Goal: Communication & Community: Ask a question

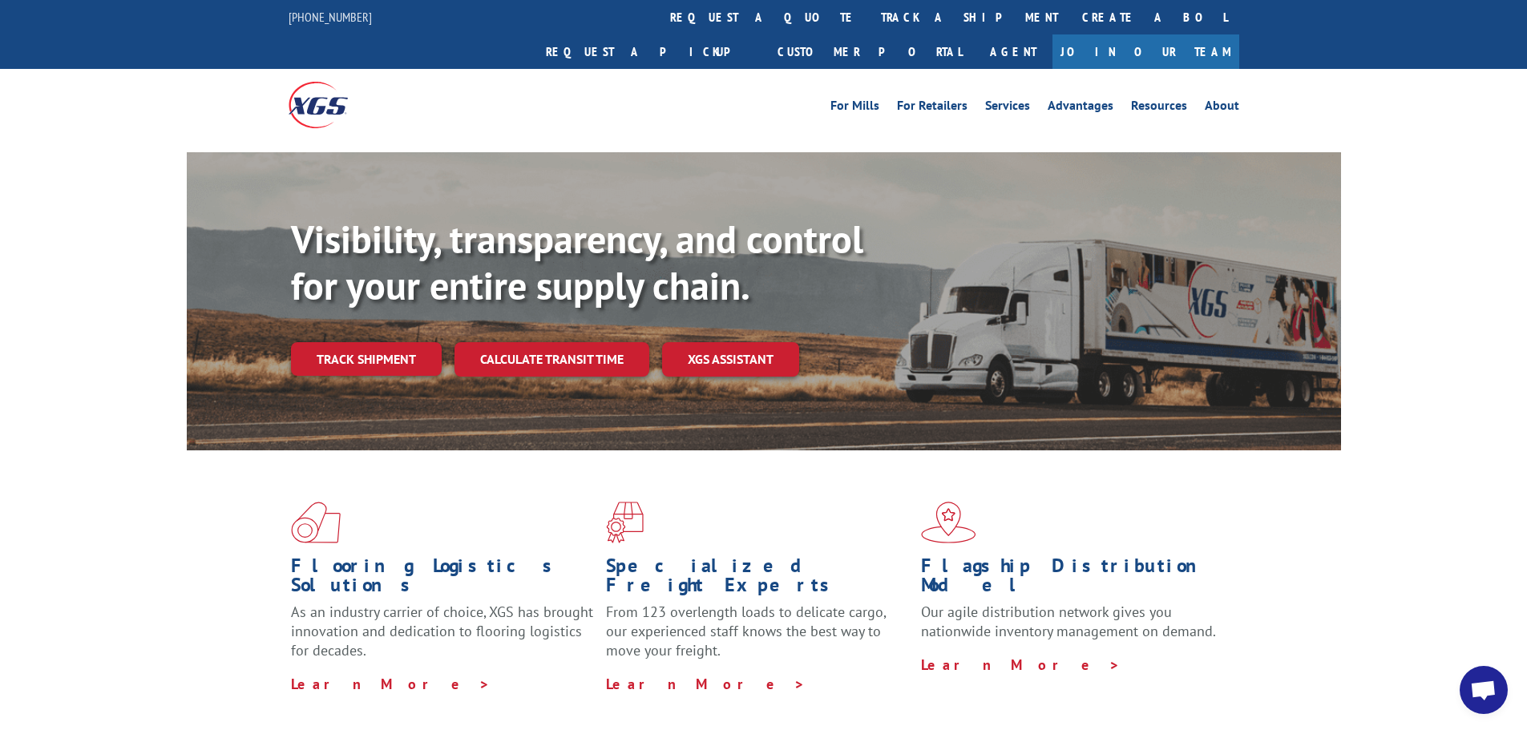
click at [1478, 675] on span "Open chat" at bounding box center [1484, 690] width 48 height 48
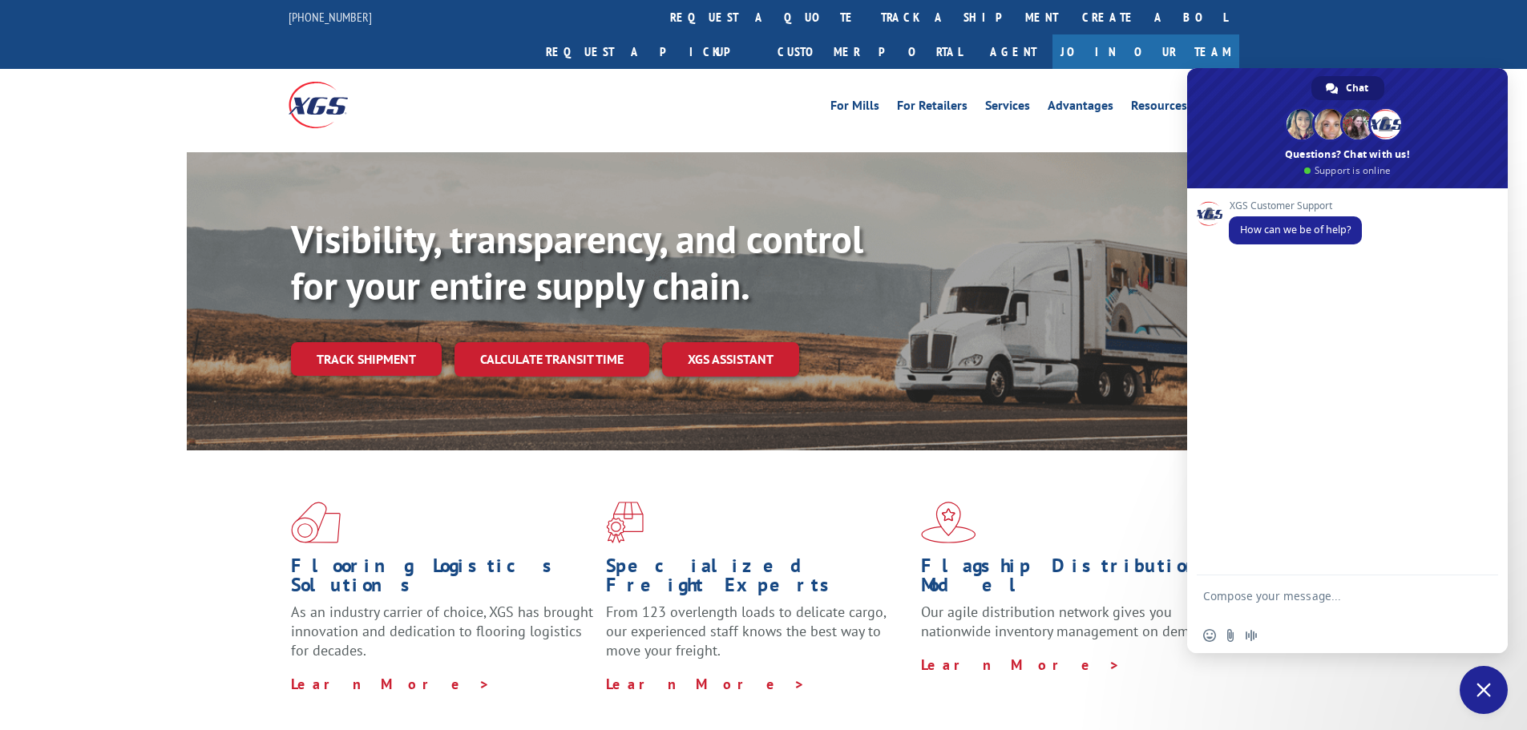
click at [1256, 610] on textarea "Compose your message..." at bounding box center [1329, 603] width 253 height 29
type textarea "C"
paste textarea "TU00065023"
type textarea "Good morning, can you cancel pick up # TU00065023"
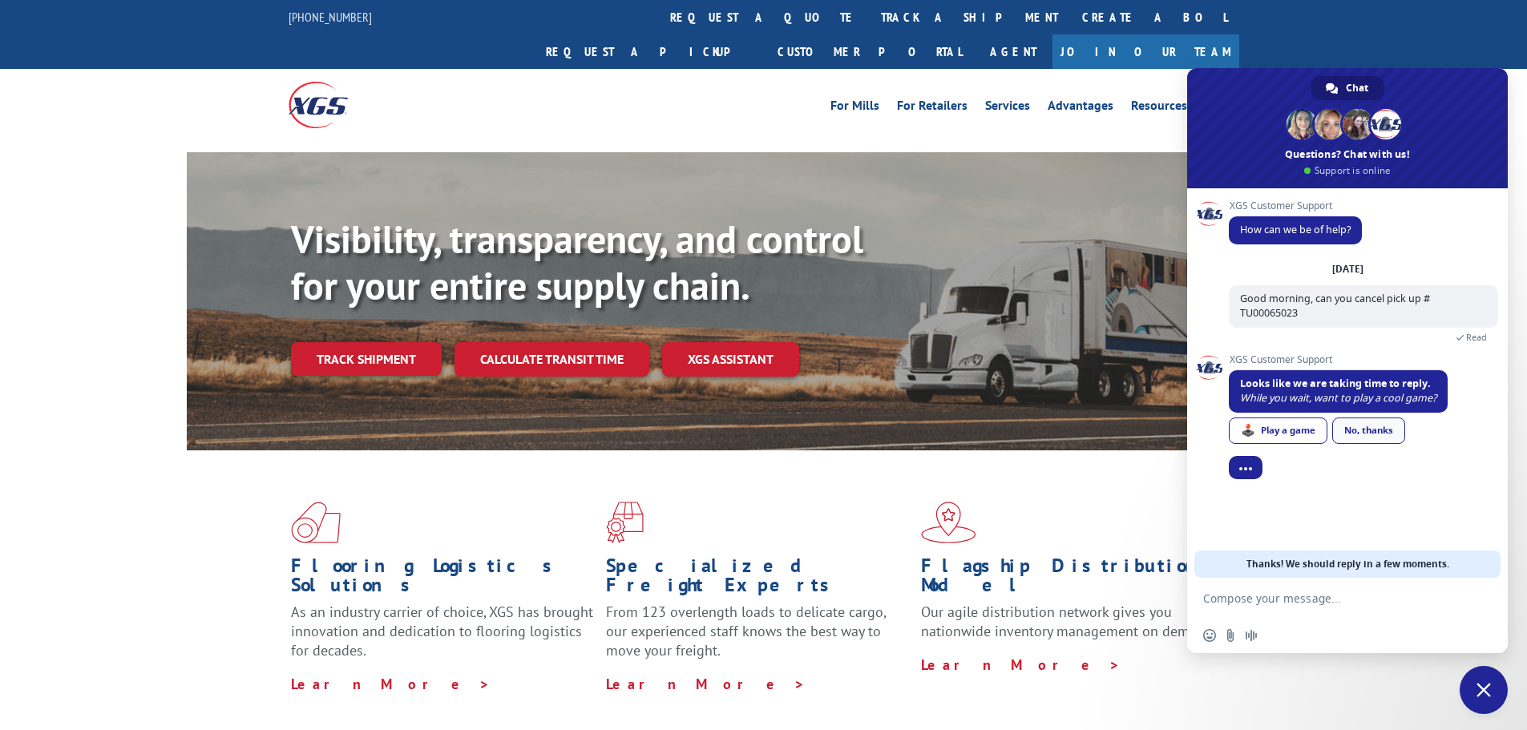
click at [1361, 426] on div "No, thanks" at bounding box center [1368, 431] width 73 height 26
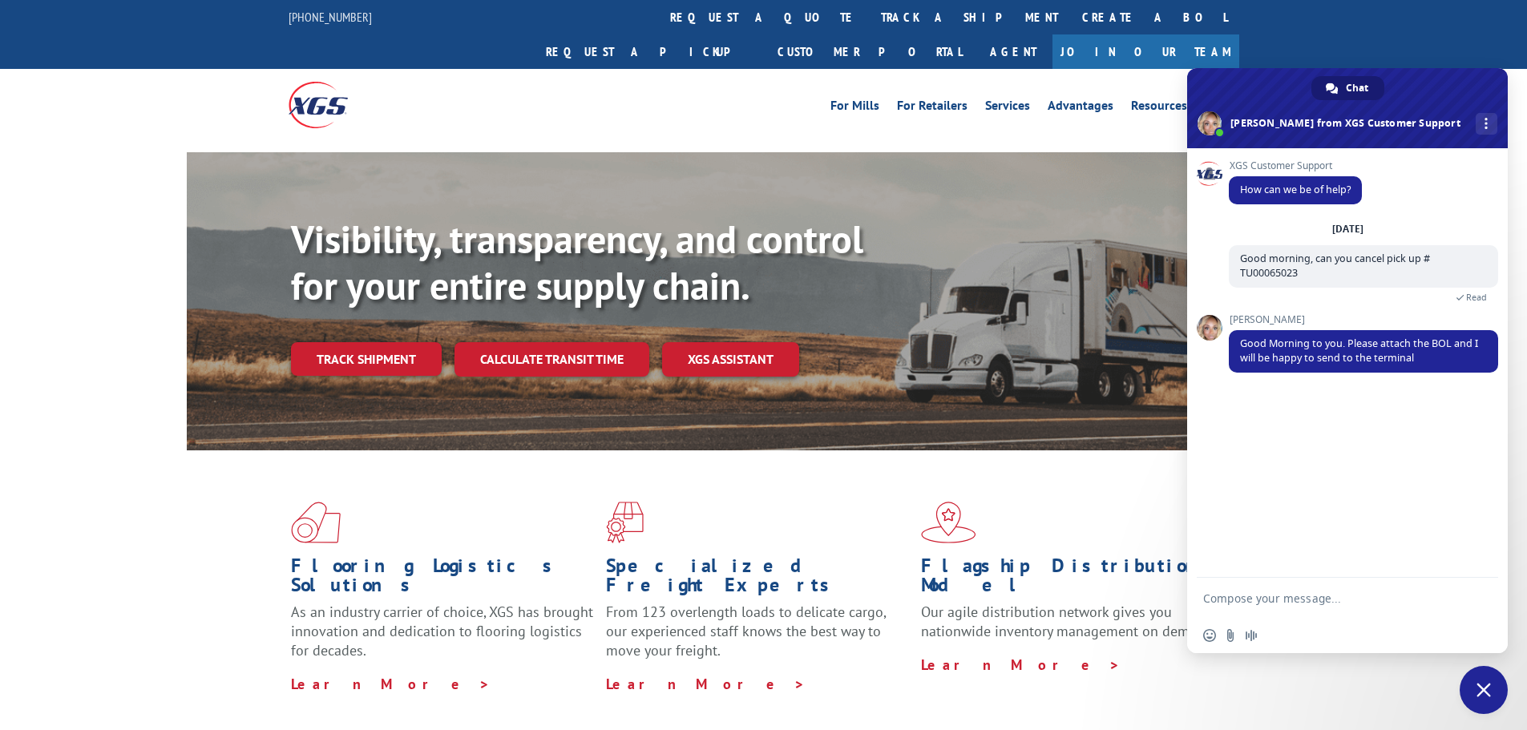
click at [1291, 595] on textarea "Compose your message..." at bounding box center [1329, 599] width 253 height 14
type textarea "Hello, can we get delivery ETA on PRO 17613861"
click at [1484, 127] on span "More channels" at bounding box center [1485, 123] width 3 height 11
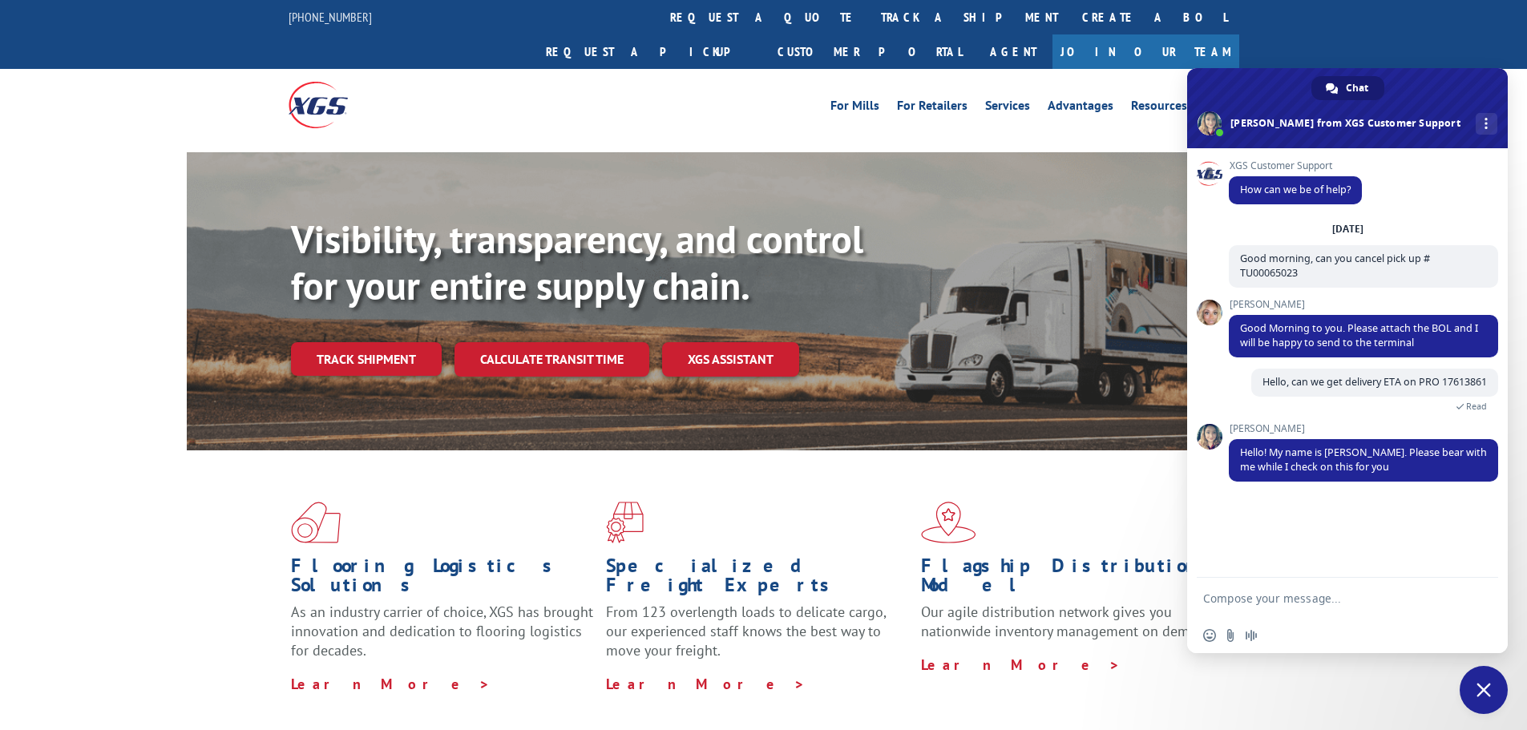
click at [1314, 600] on textarea "Compose your message..." at bounding box center [1329, 599] width 253 height 14
click at [1319, 604] on textarea "Compose your message..." at bounding box center [1329, 599] width 253 height 14
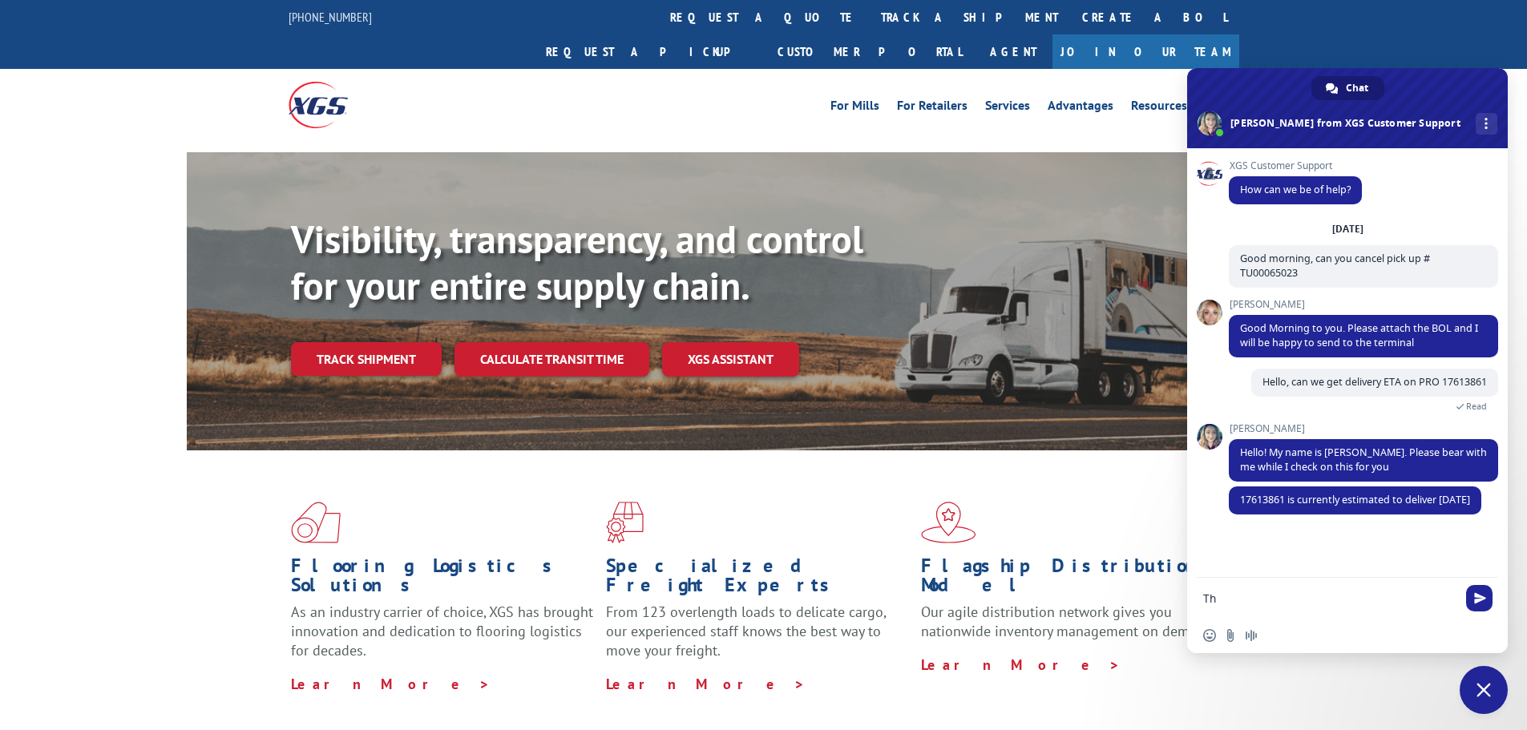
scroll to position [1, 0]
type textarea "Thank you"
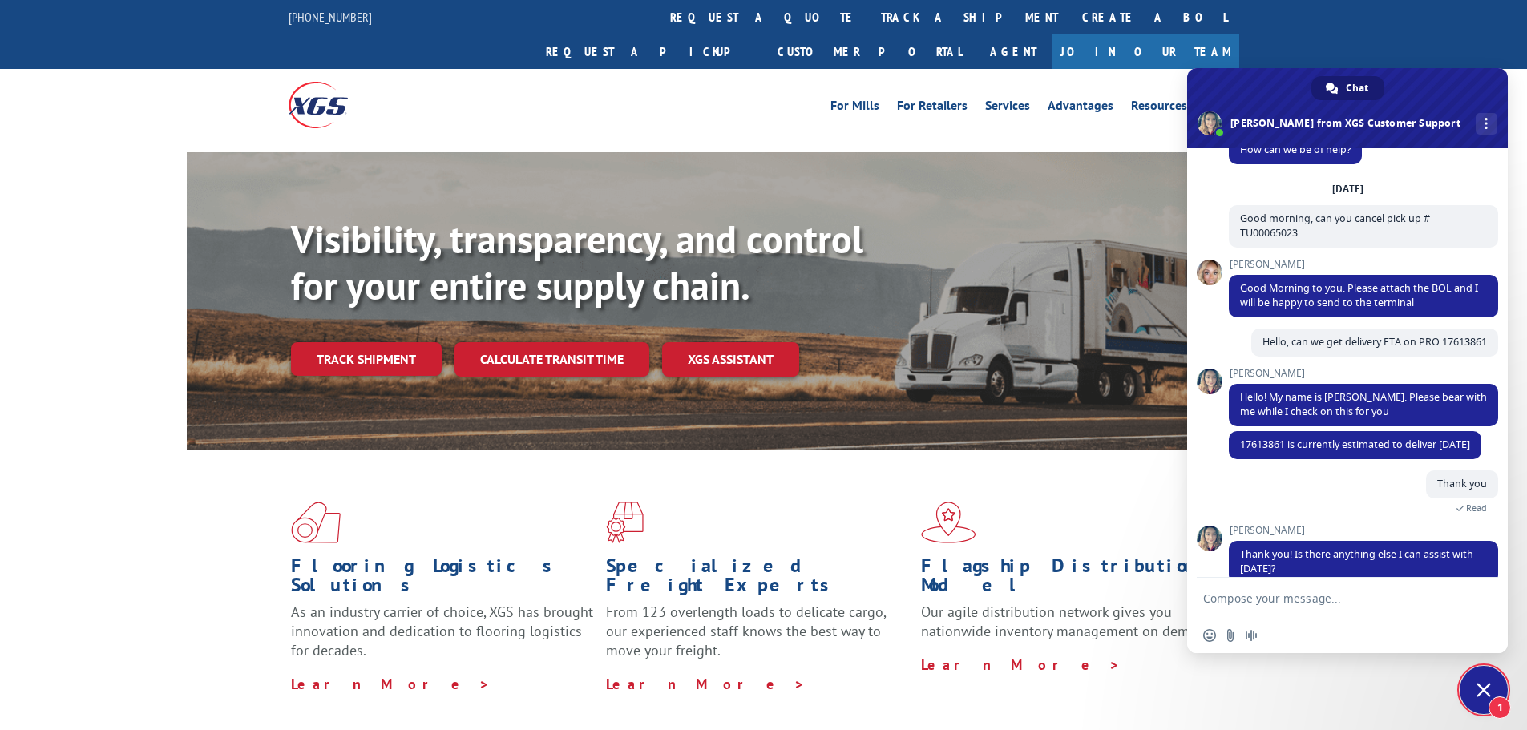
scroll to position [110, 0]
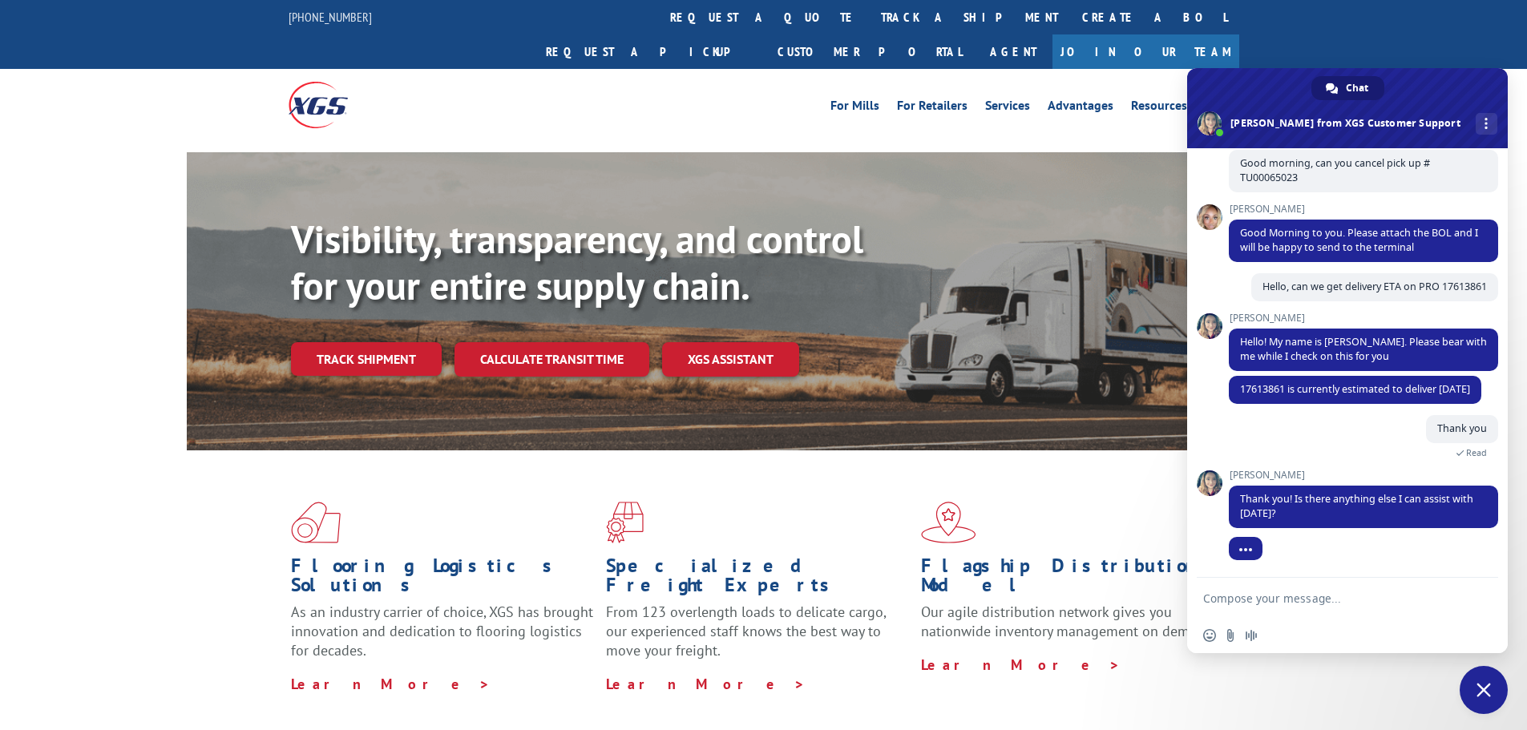
click at [1246, 599] on textarea "Compose your message..." at bounding box center [1329, 599] width 253 height 14
type textarea "That'll do it"
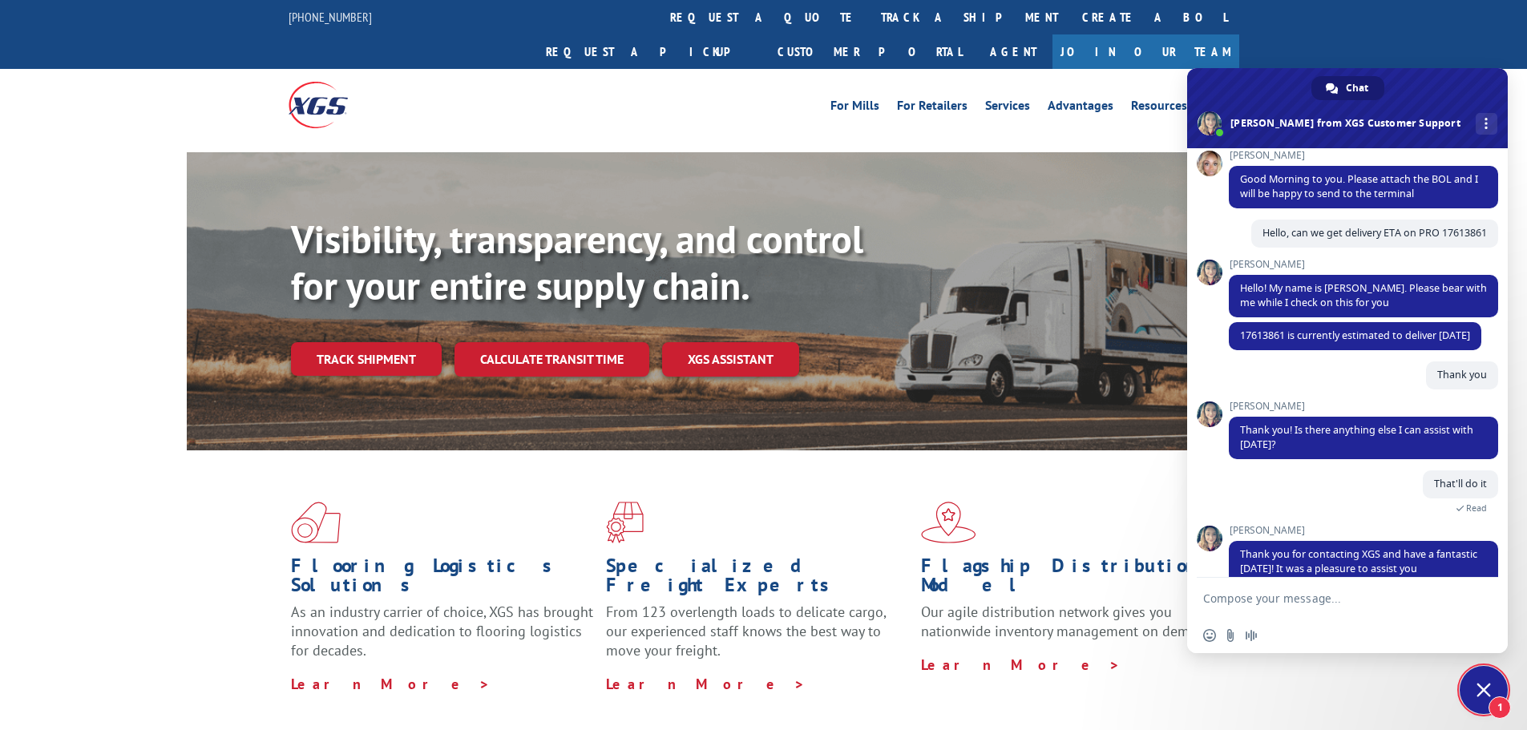
scroll to position [231, 0]
